Goal: Task Accomplishment & Management: Manage account settings

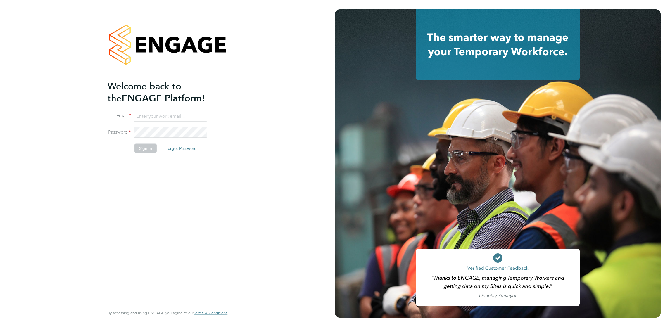
type input "leanne.rayner@setsquarerecruitment.com"
click at [148, 150] on button "Sign In" at bounding box center [145, 148] width 22 height 9
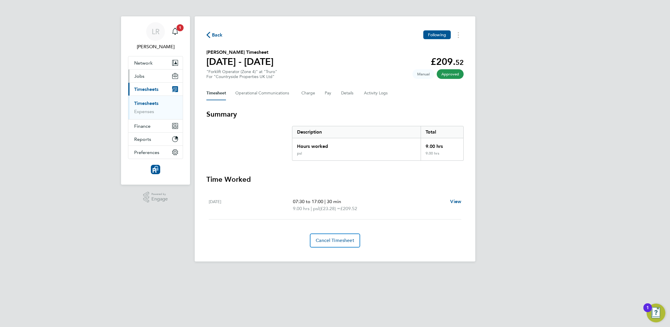
click at [137, 76] on span "Jobs" at bounding box center [139, 76] width 10 height 6
click at [142, 99] on link "Vacancies" at bounding box center [144, 99] width 21 height 6
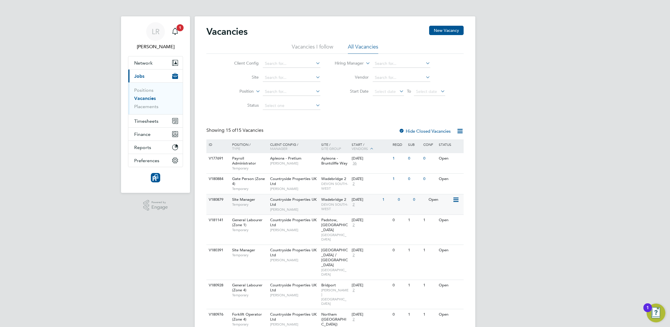
click at [457, 200] on icon at bounding box center [456, 199] width 6 height 7
click at [365, 209] on div "[DATE] 2" at bounding box center [365, 202] width 31 height 16
click at [151, 107] on link "Placements" at bounding box center [146, 107] width 24 height 6
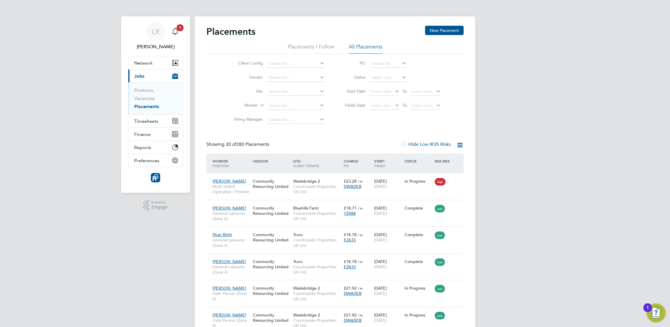
click at [463, 143] on icon at bounding box center [459, 145] width 7 height 7
click at [373, 47] on li "All Placements" at bounding box center [366, 48] width 34 height 11
click at [173, 29] on icon "Main navigation" at bounding box center [175, 31] width 7 height 7
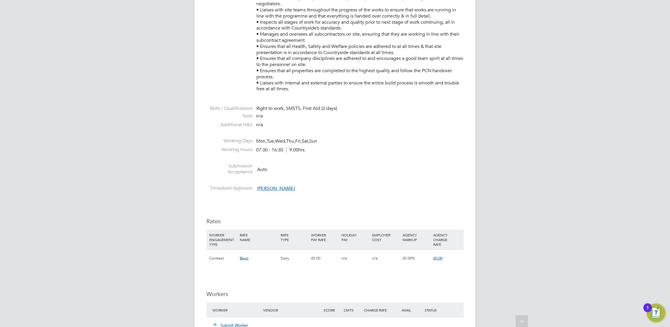
scroll to position [549, 0]
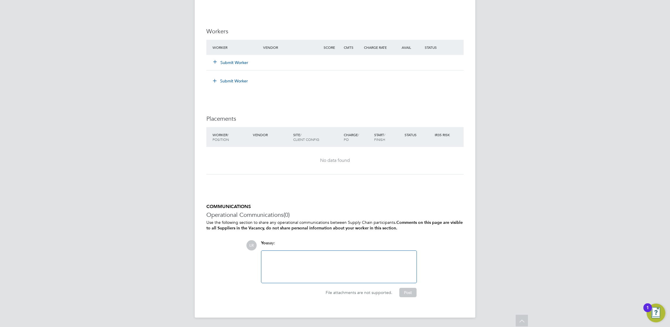
click at [229, 63] on button "Submit Worker" at bounding box center [230, 63] width 35 height 6
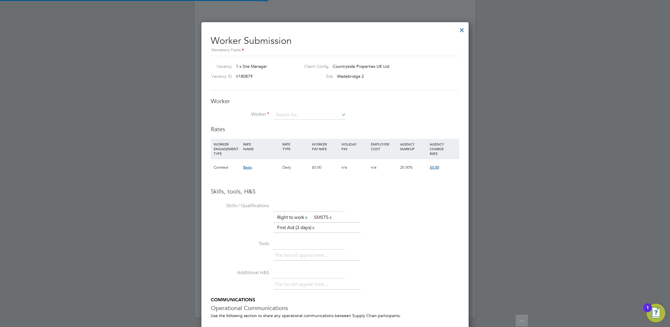
scroll to position [379, 268]
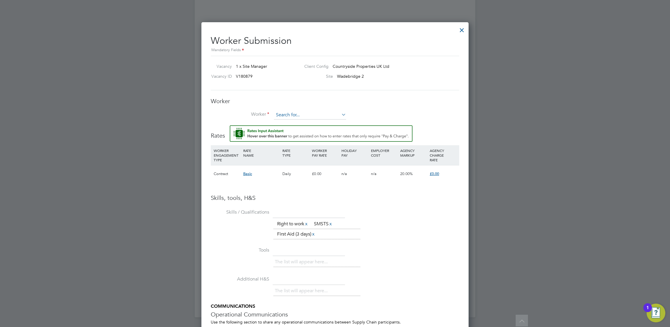
click at [296, 112] on input at bounding box center [310, 115] width 72 height 9
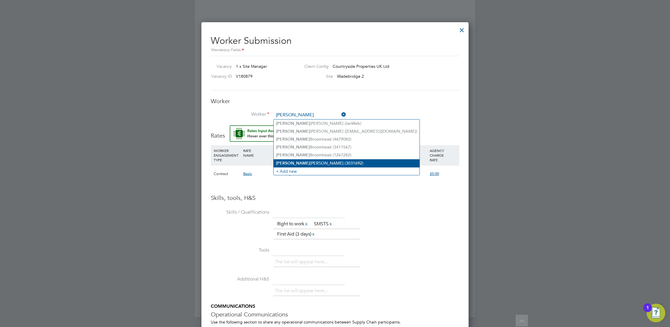
click at [296, 163] on li "Ian Gilbert (3031692)" at bounding box center [347, 163] width 146 height 8
type input "Ian Gilbert (3031692)"
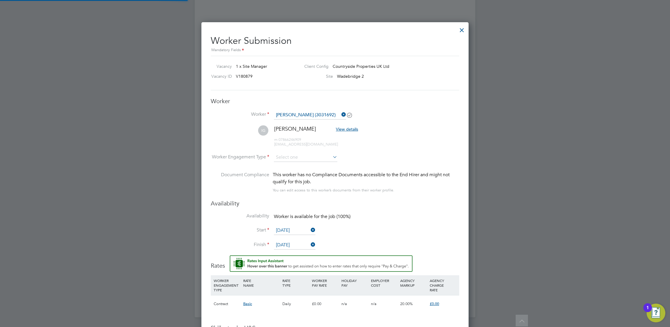
scroll to position [513, 268]
click at [294, 156] on input at bounding box center [305, 157] width 63 height 9
click at [287, 163] on li "Contract" at bounding box center [306, 166] width 64 height 8
type input "Contract"
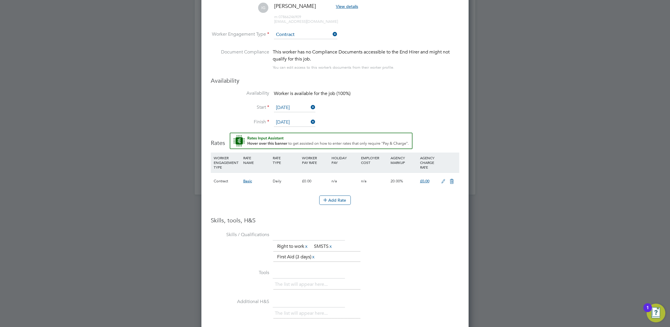
click at [231, 197] on div "Add Rate" at bounding box center [335, 200] width 249 height 9
click at [443, 180] on icon at bounding box center [443, 181] width 7 height 5
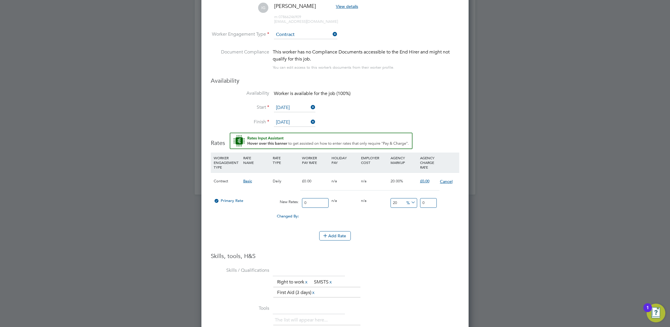
click at [443, 180] on button "Cancel" at bounding box center [446, 182] width 13 height 6
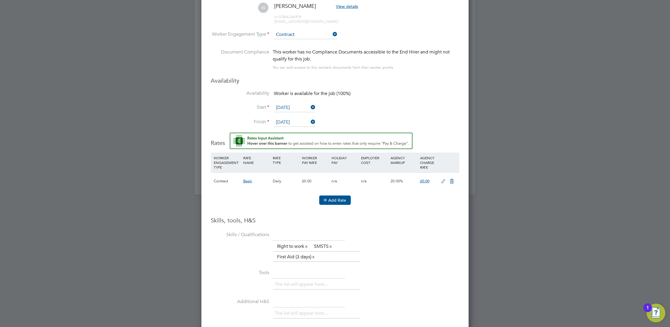
click at [334, 201] on button "Add Rate" at bounding box center [335, 200] width 32 height 9
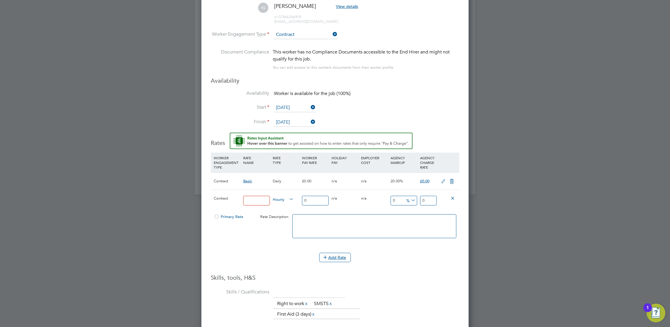
click at [251, 197] on input at bounding box center [256, 201] width 27 height 10
type input "psl rate"
click at [311, 196] on input "0" at bounding box center [315, 201] width 27 height 10
type input "2"
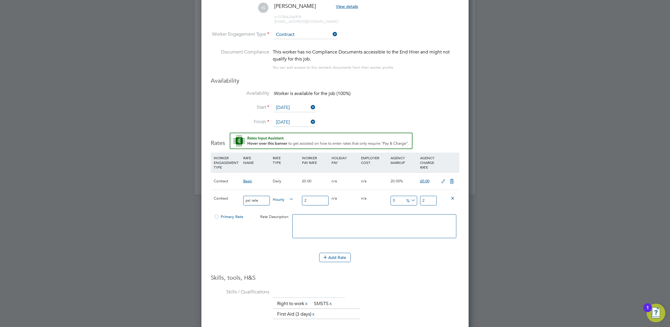
type input "25"
type input "2"
type input "26"
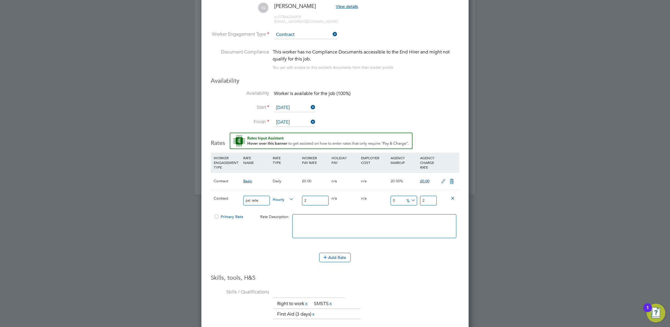
type input "26"
type input "3"
type input "26.78"
type input "30"
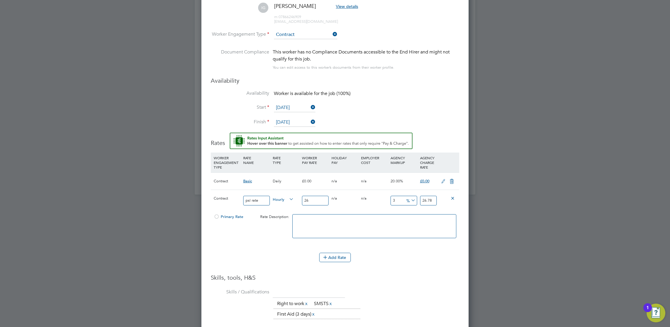
type input "33.8"
type input "30.5"
type input "33.93"
type input "30.55"
type input "33.943"
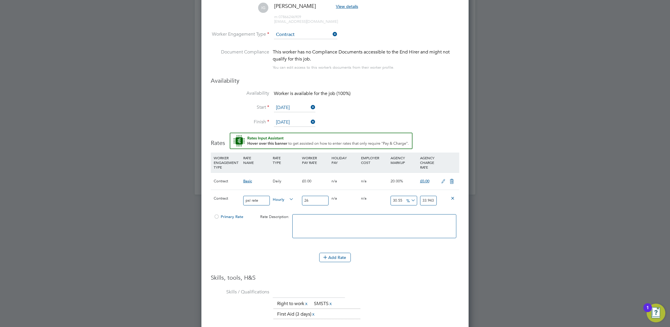
type input "30.55"
click at [315, 227] on textarea at bounding box center [374, 226] width 164 height 24
drag, startPoint x: 434, startPoint y: 200, endPoint x: 401, endPoint y: 197, distance: 32.9
click at [401, 197] on div "Contract psl rate Hourly 26 0 n/a 0 n/a 30.55 7.943 % 33.943" at bounding box center [335, 201] width 249 height 22
type input "-88.46153846153847"
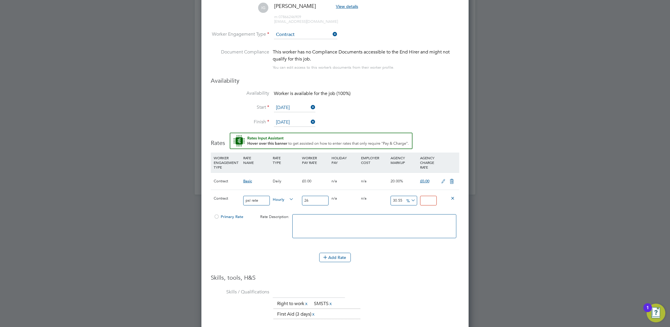
type input "3"
type input "15.384615384615385"
type input "30"
type input "17.307692307692307"
type input "30.5"
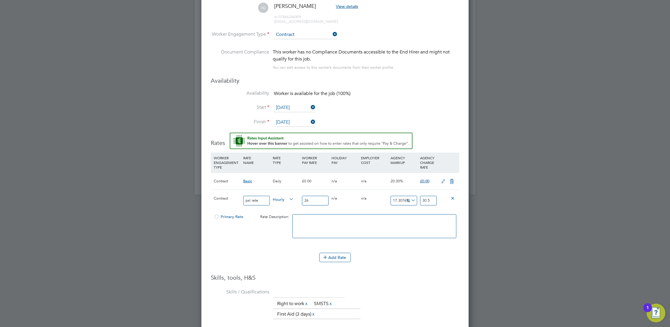
type input "17.5"
type input "30.55"
click at [390, 231] on textarea at bounding box center [374, 226] width 164 height 24
click at [280, 249] on li "WORKER ENGAGEMENT TYPE RATE NAME RATE TYPE WORKER PAY RATE HOLIDAY PAY EMPLOYER…" at bounding box center [335, 203] width 249 height 100
click at [210, 217] on div "Worker Submission Mandatory Fields Vacancy 1 x Site Manager Client Config Count…" at bounding box center [334, 192] width 267 height 587
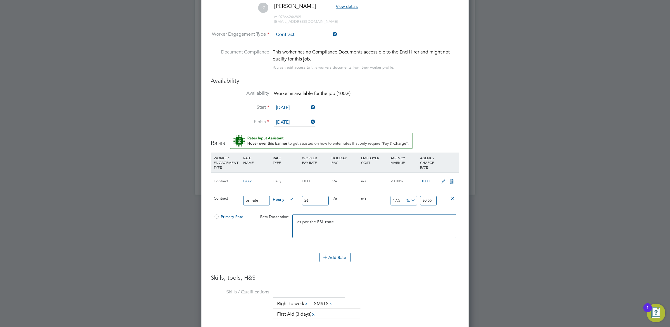
click at [215, 216] on div at bounding box center [217, 218] width 6 height 4
click at [327, 221] on textarea "as per the PSL rtate" at bounding box center [374, 226] width 164 height 24
type textarea "as per the PSL rate"
click at [282, 248] on li "WORKER ENGAGEMENT TYPE RATE NAME RATE TYPE WORKER PAY RATE HOLIDAY PAY EMPLOYER…" at bounding box center [335, 203] width 249 height 100
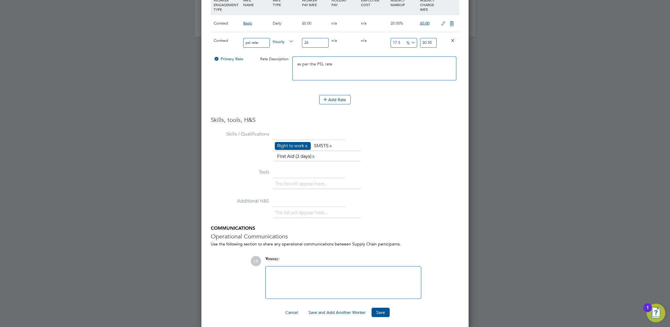
scroll to position [832, 0]
click at [376, 310] on button "Save" at bounding box center [381, 310] width 18 height 9
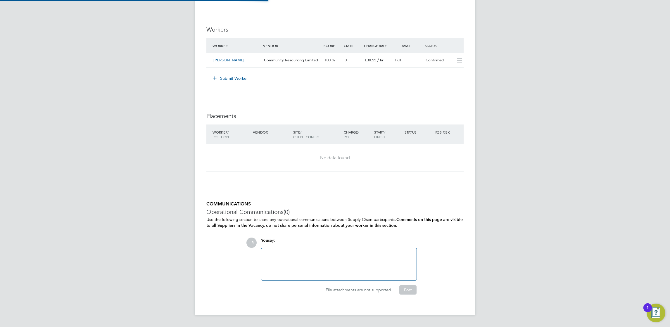
scroll to position [10, 61]
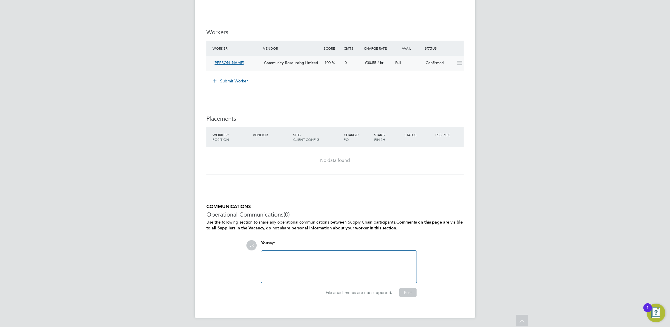
click at [220, 63] on span "[PERSON_NAME]" at bounding box center [228, 62] width 31 height 5
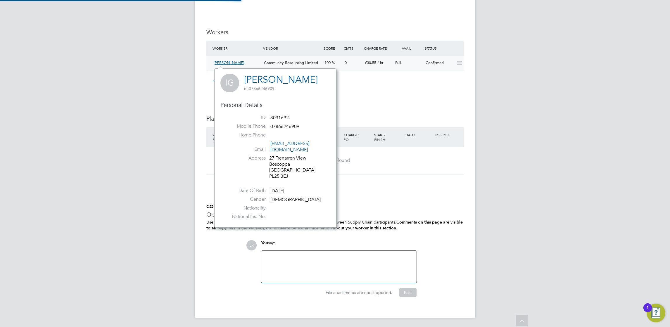
scroll to position [5, 18]
click at [265, 79] on link "[PERSON_NAME]" at bounding box center [281, 79] width 74 height 11
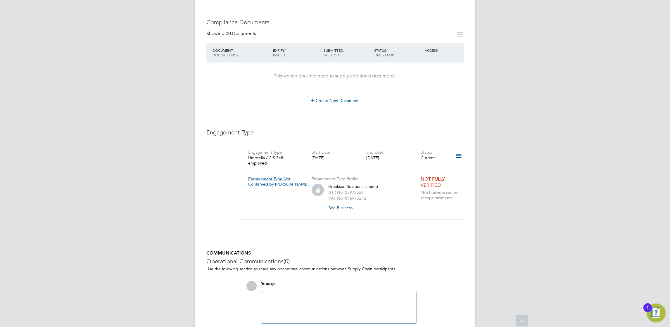
scroll to position [318, 0]
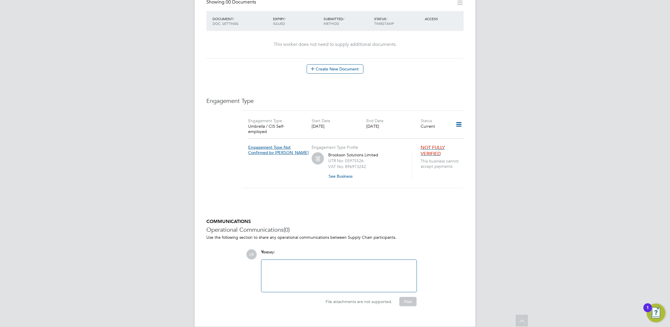
click at [430, 145] on span "NOT FULLY VERIFIED" at bounding box center [433, 151] width 24 height 12
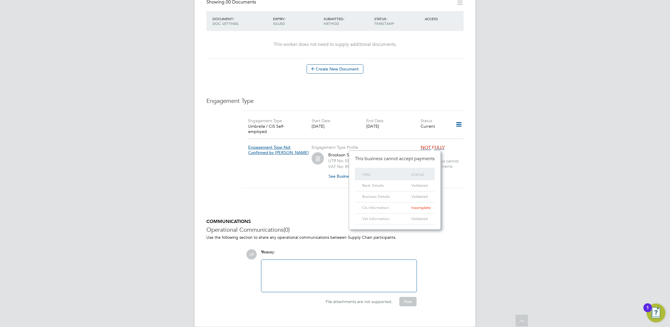
scroll to position [79, 92]
click at [279, 180] on div "Engagement Type Umbrella / CIS Self-employed Start Date 21 Jul 2025 End Date 20…" at bounding box center [353, 153] width 222 height 85
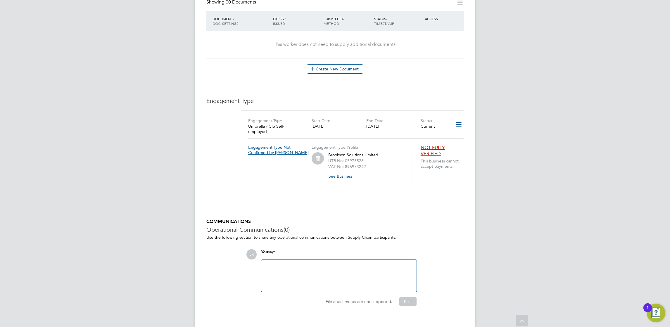
scroll to position [0, 0]
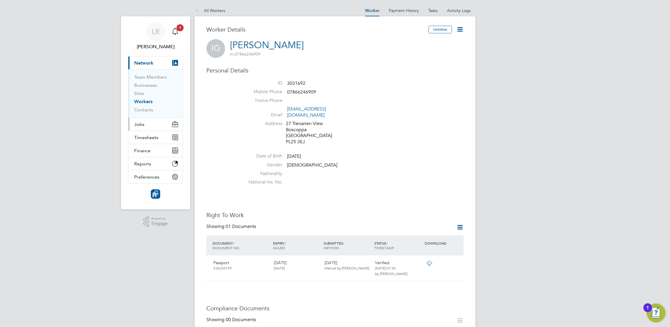
click at [141, 123] on span "Jobs" at bounding box center [139, 125] width 10 height 6
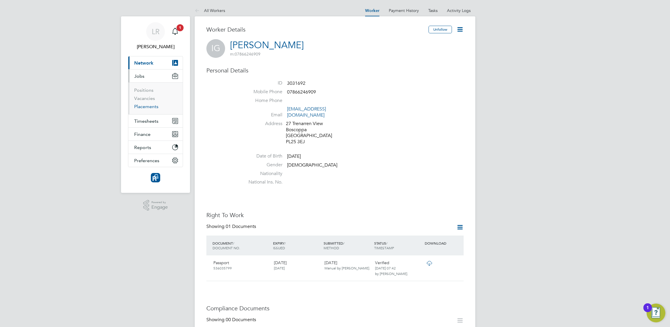
click at [144, 108] on link "Placements" at bounding box center [146, 107] width 24 height 6
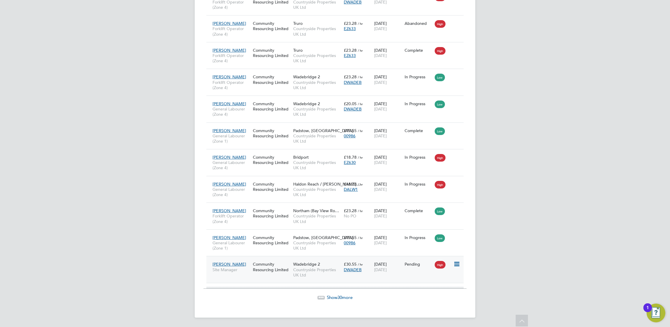
click at [412, 270] on div "Ian Gilbert Site Manager Community Resourcing Limited Wadebridge 2 Countryside …" at bounding box center [334, 269] width 257 height 27
click at [456, 263] on icon at bounding box center [456, 264] width 6 height 7
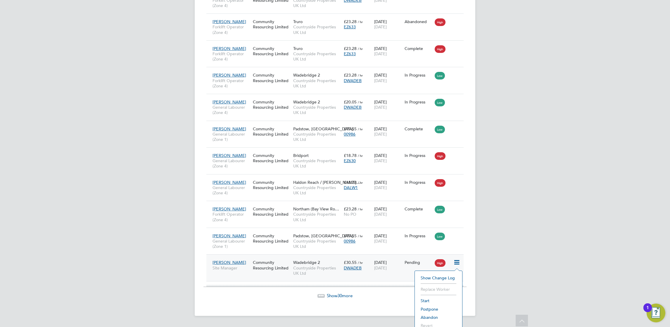
click at [422, 299] on li "Start" at bounding box center [439, 301] width 42 height 8
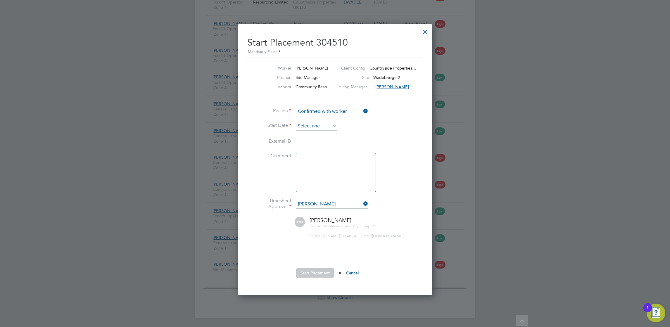
click at [307, 122] on input at bounding box center [317, 126] width 42 height 9
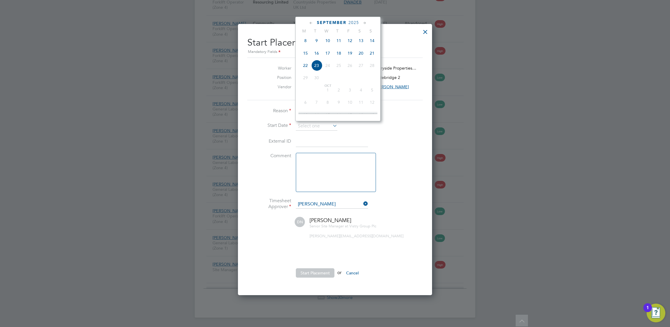
click at [304, 55] on span "15" at bounding box center [305, 53] width 11 height 11
type input "[DATE]"
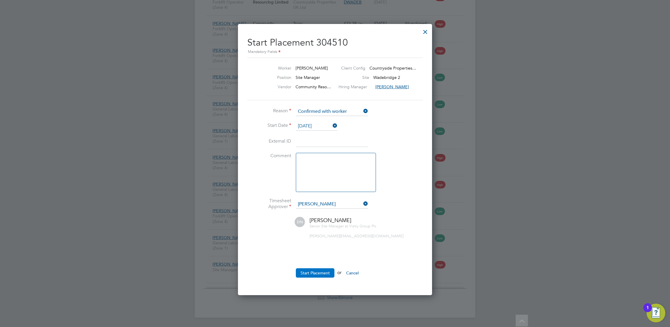
click at [317, 268] on button "Start Placement" at bounding box center [315, 272] width 39 height 9
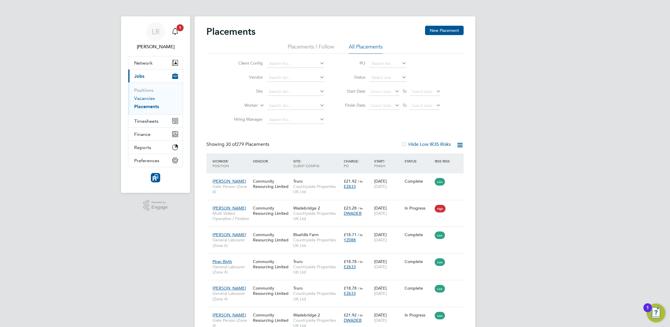
click at [145, 98] on link "Vacancies" at bounding box center [144, 99] width 21 height 6
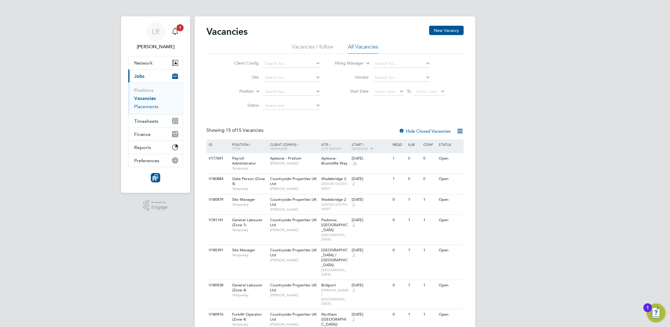
click at [142, 109] on link "Placements" at bounding box center [146, 107] width 24 height 6
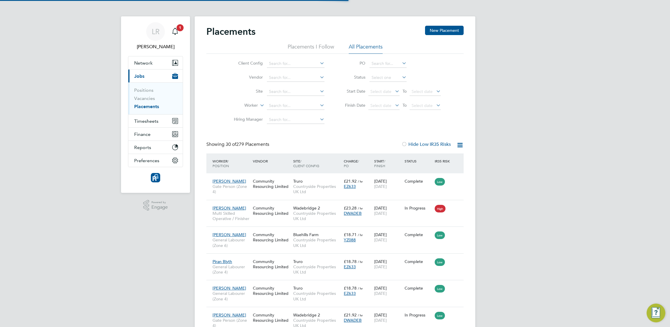
scroll to position [22, 51]
click at [148, 101] on link "Vacancies" at bounding box center [144, 99] width 21 height 6
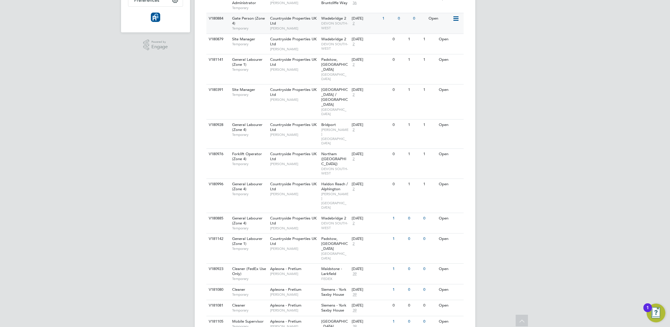
click at [385, 28] on div "V180884 Gate Person (Zone 4) Temporary Countryside Properties UK Ltd David Noon…" at bounding box center [334, 23] width 257 height 20
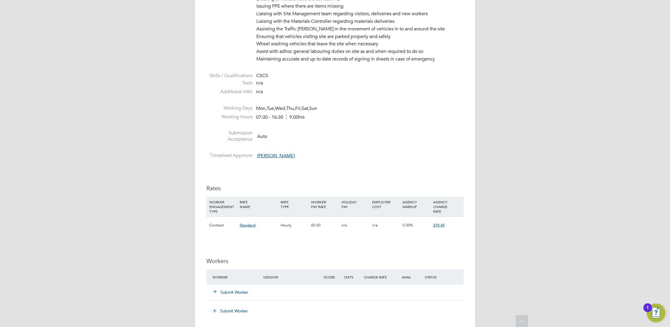
scroll to position [516, 0]
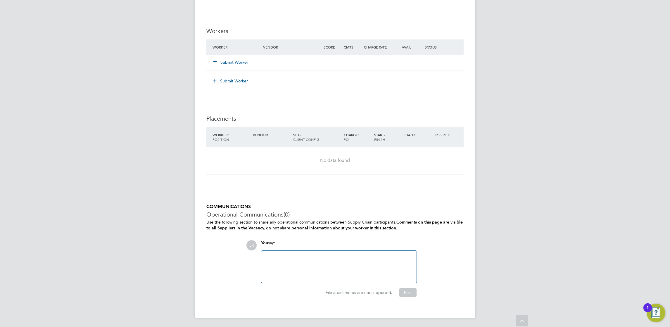
click at [226, 61] on button "Submit Worker" at bounding box center [230, 62] width 35 height 6
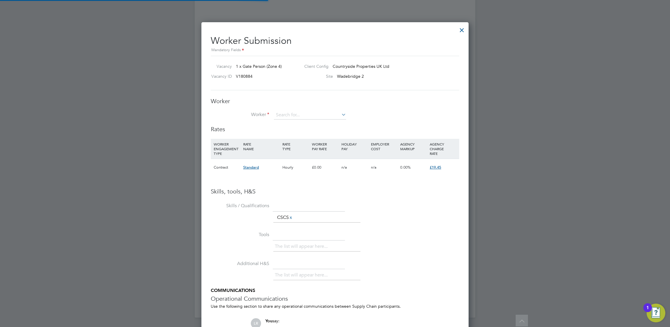
scroll to position [369, 268]
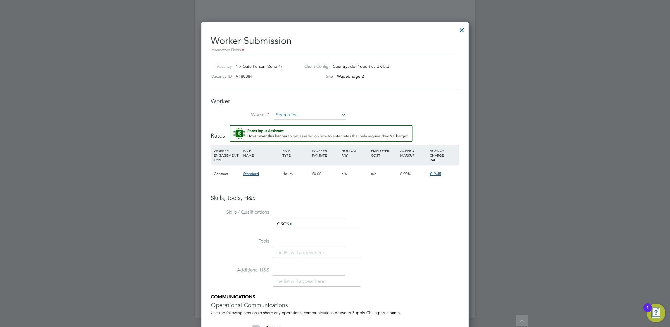
click at [291, 114] on input at bounding box center [310, 115] width 72 height 9
click at [284, 132] on b "[PERSON_NAME]" at bounding box center [293, 131] width 34 height 5
type input "[PERSON_NAME] (LR31)"
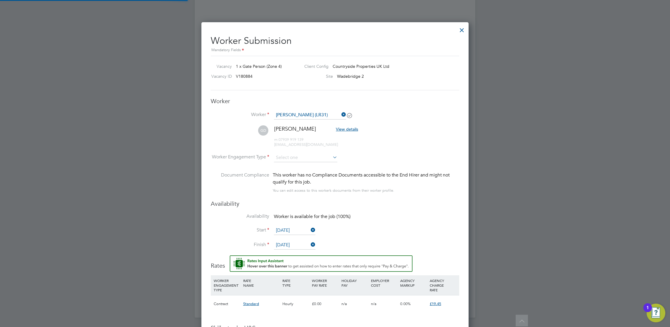
scroll to position [506, 268]
click at [281, 159] on input at bounding box center [305, 157] width 63 height 9
click at [285, 166] on li "Contract" at bounding box center [306, 166] width 64 height 8
type input "Contract"
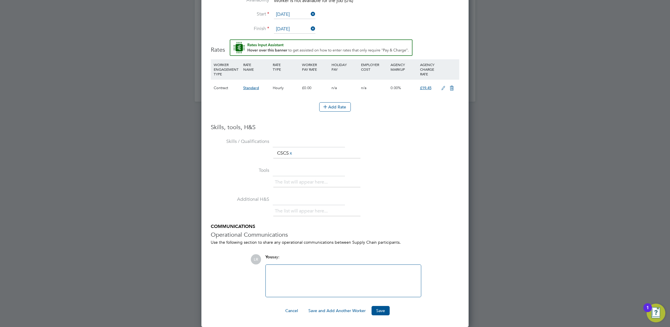
click at [444, 88] on icon at bounding box center [443, 88] width 7 height 5
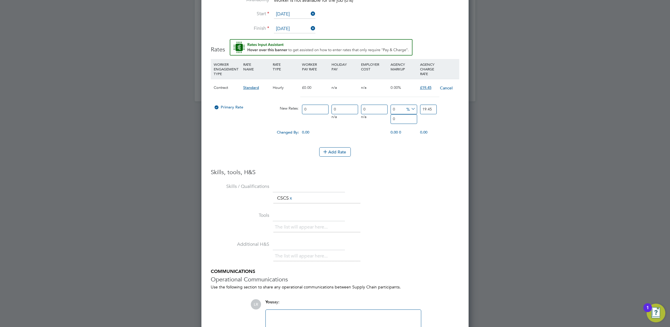
scroll to position [558, 268]
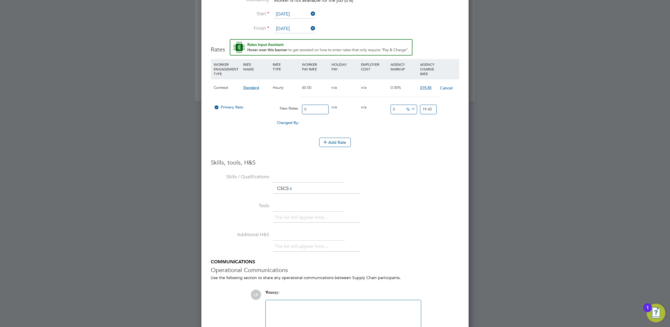
click at [311, 108] on input "0" at bounding box center [315, 110] width 27 height 10
type input "1"
type input "18"
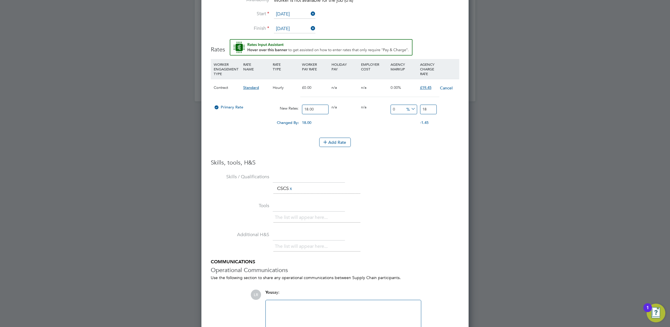
type input "18.00"
click at [427, 108] on input "18" at bounding box center [428, 110] width 17 height 10
type input "-94.44444444444444"
type input "1"
type input "-33.333333333333336"
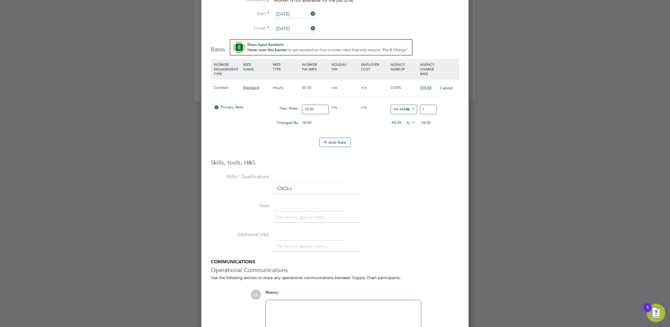
type input "12"
type input "566.6666666666666"
type input "120.0"
type input "566.9444444444445"
type input "120.05"
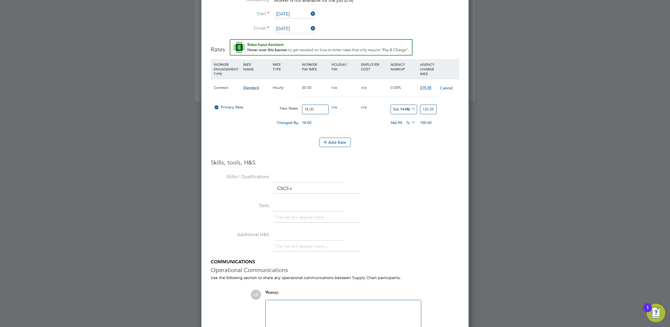
click at [424, 108] on input "120.05" at bounding box center [428, 110] width 17 height 10
type input "11.38888888888889"
type input "20.05"
click at [421, 140] on div "Add Rate" at bounding box center [335, 142] width 249 height 9
click at [410, 109] on icon at bounding box center [410, 109] width 0 height 8
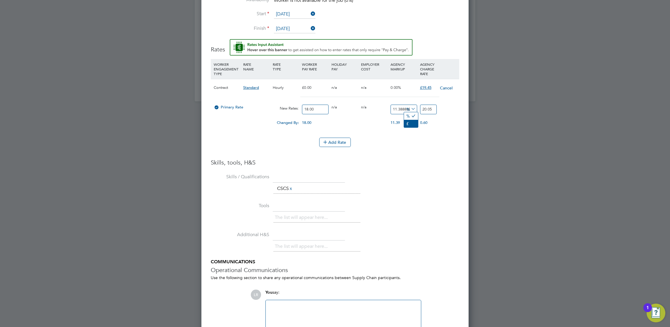
click at [407, 123] on li "£" at bounding box center [411, 124] width 14 height 8
click at [257, 133] on li "WORKER ENGAGEMENT TYPE RATE NAME RATE TYPE WORKER PAY RATE HOLIDAY PAY EMPLOYER…" at bounding box center [335, 98] width 249 height 79
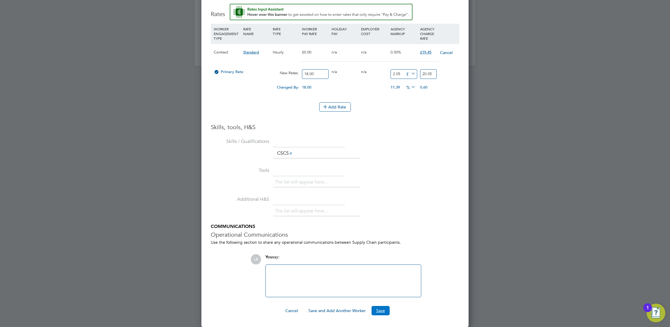
click at [377, 310] on button "Save" at bounding box center [381, 310] width 18 height 9
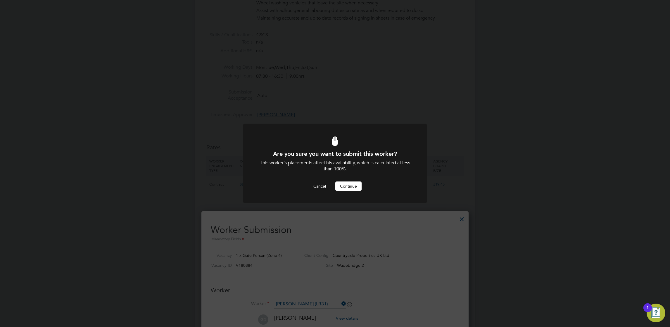
click at [349, 184] on button "Continue" at bounding box center [348, 186] width 26 height 9
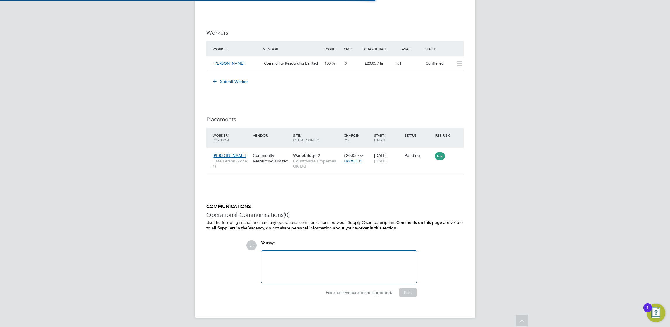
scroll to position [3, 3]
drag, startPoint x: 290, startPoint y: 268, endPoint x: 292, endPoint y: 264, distance: 3.8
click at [291, 266] on div at bounding box center [339, 266] width 148 height 25
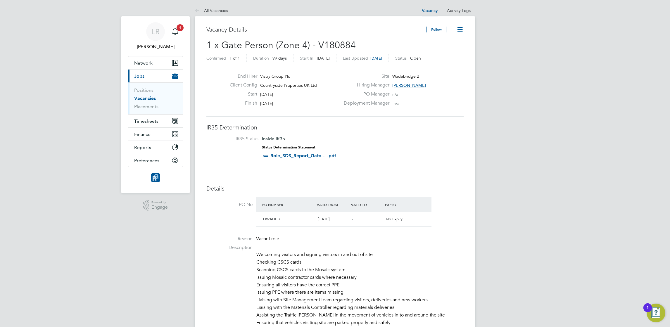
scroll to position [515, 0]
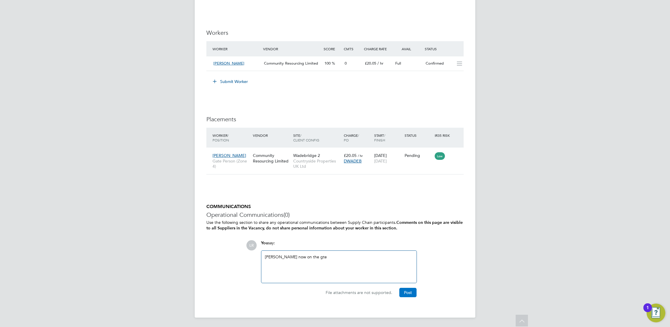
click at [408, 291] on button "Post" at bounding box center [407, 292] width 17 height 9
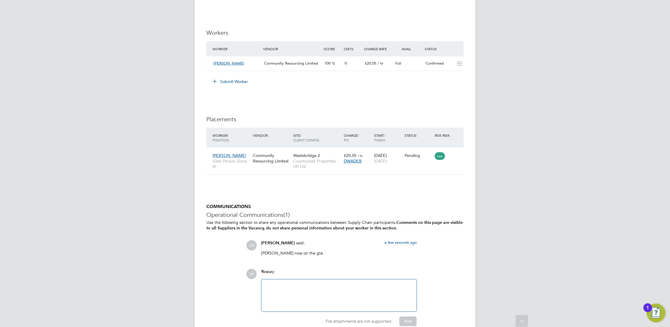
scroll to position [0, 0]
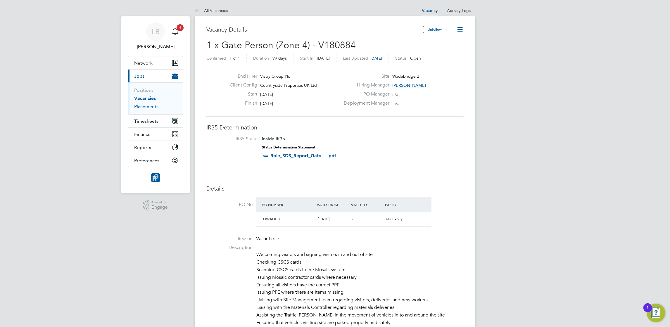
click at [141, 105] on link "Placements" at bounding box center [146, 107] width 24 height 6
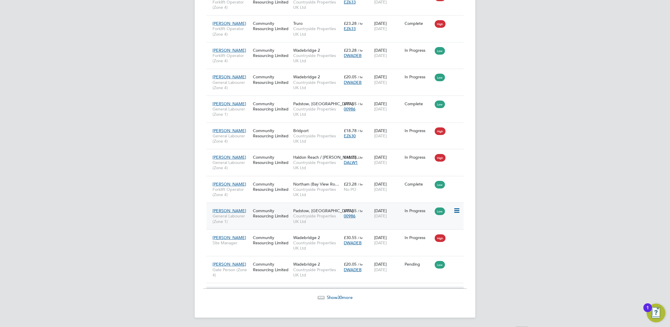
scroll to position [3, 3]
click at [442, 275] on div "[PERSON_NAME] [PERSON_NAME] Person (Zone 4) Community Resourcing Limited [GEOGR…" at bounding box center [334, 269] width 257 height 27
click at [458, 263] on icon at bounding box center [456, 264] width 6 height 7
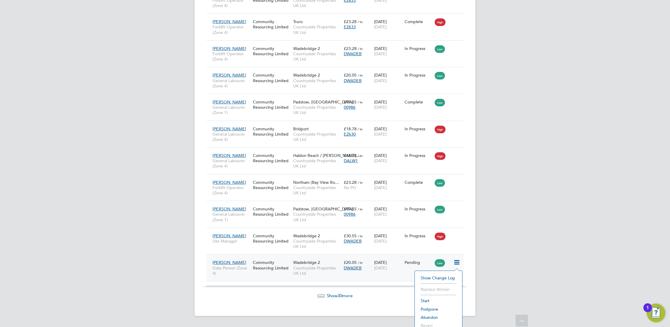
click at [424, 299] on li "Start" at bounding box center [439, 301] width 42 height 8
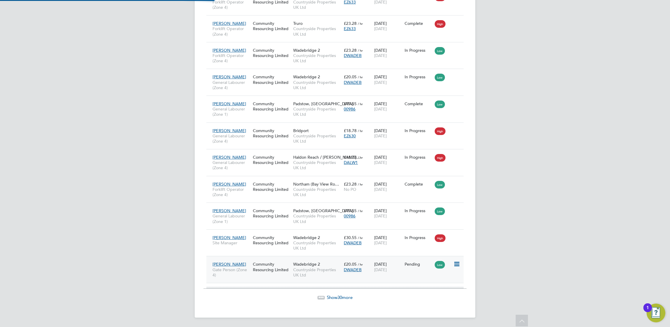
type input "[PERSON_NAME]"
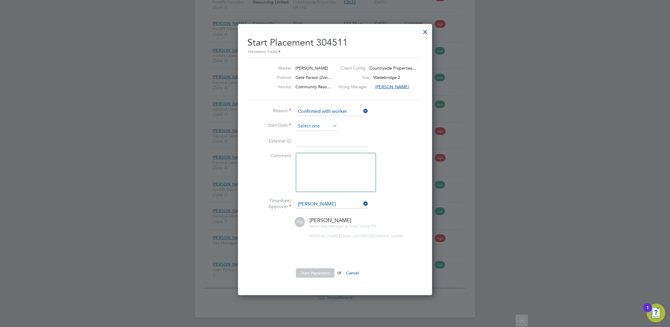
click at [304, 123] on input at bounding box center [317, 126] width 42 height 9
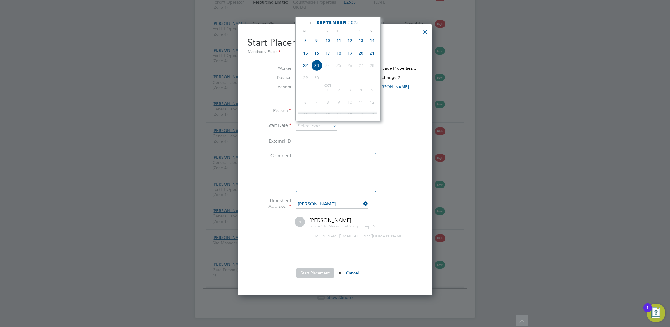
click at [349, 43] on span "12" at bounding box center [349, 40] width 11 height 11
type input "[DATE]"
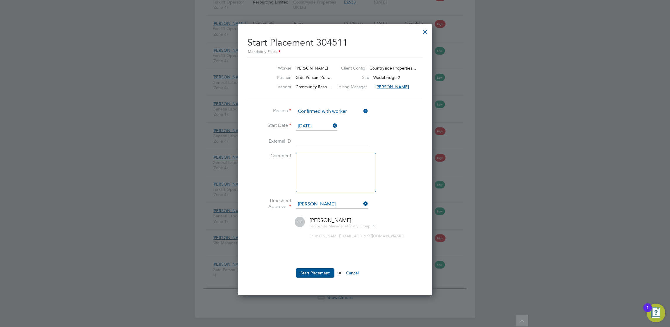
click at [310, 172] on textarea at bounding box center [336, 172] width 80 height 39
type textarea "started on the gate on the 12th"
click at [311, 271] on button "Start Placement" at bounding box center [315, 272] width 39 height 9
